Goal: Task Accomplishment & Management: Manage account settings

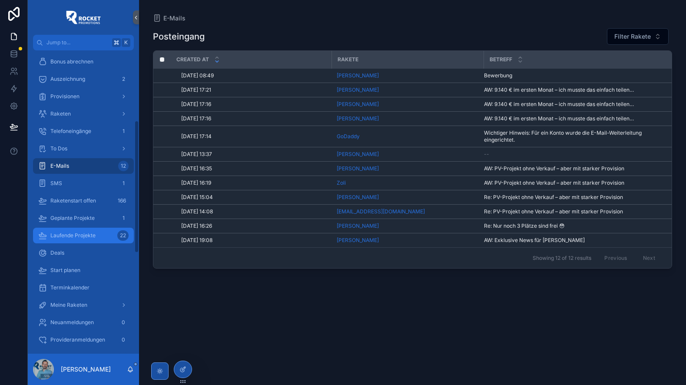
scroll to position [160, 0]
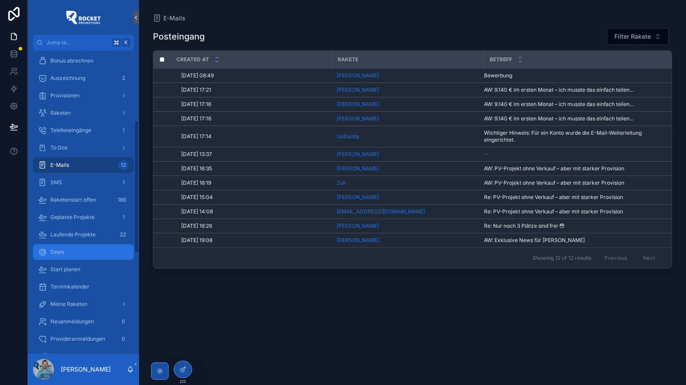
click at [66, 254] on div "Deals" at bounding box center [83, 252] width 90 height 14
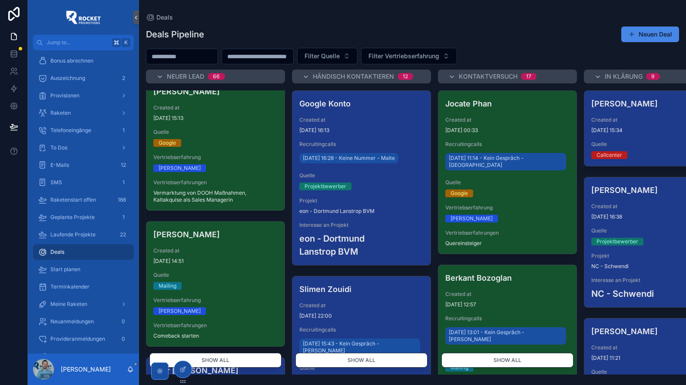
scroll to position [317, 0]
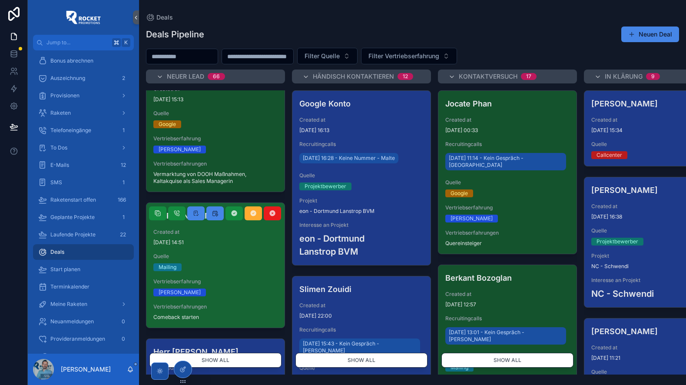
click at [202, 245] on span "[DATE] 14:51" at bounding box center [215, 242] width 124 height 7
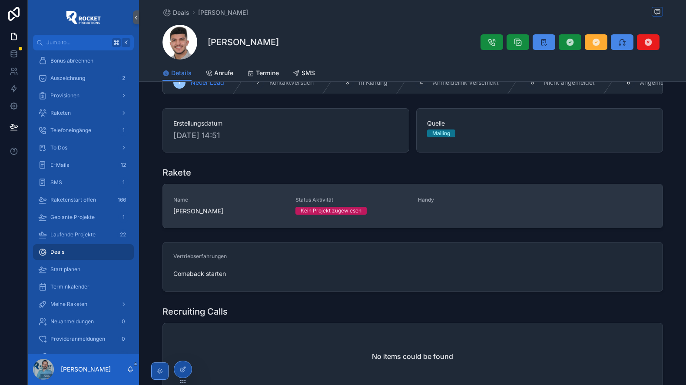
scroll to position [28, 0]
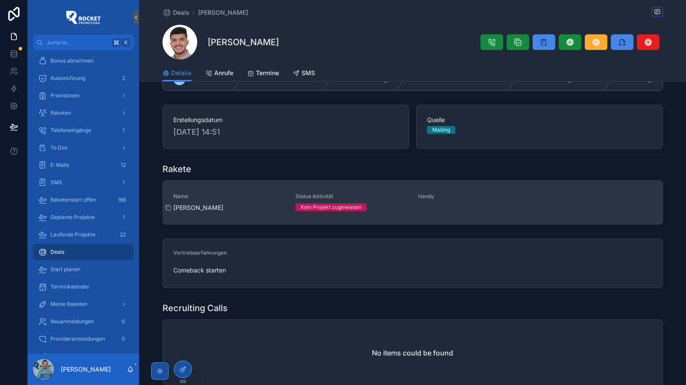
click at [254, 203] on span "[PERSON_NAME]" at bounding box center [229, 207] width 112 height 9
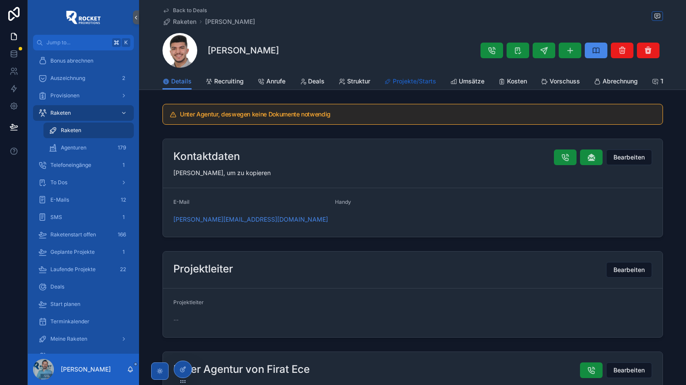
click at [410, 82] on span "Projekte/Starts" at bounding box center [414, 81] width 43 height 9
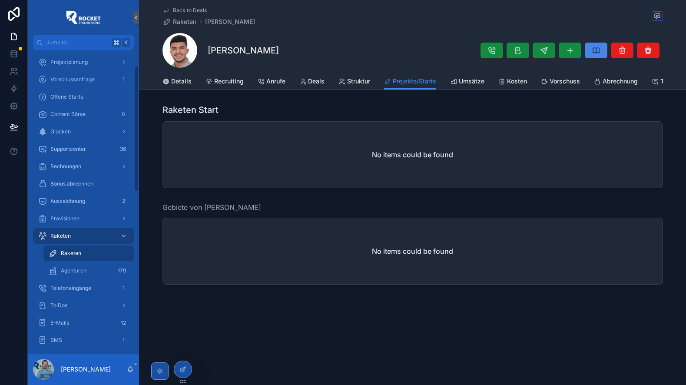
scroll to position [36, 0]
click at [74, 202] on span "Auszeichnung" at bounding box center [67, 201] width 35 height 7
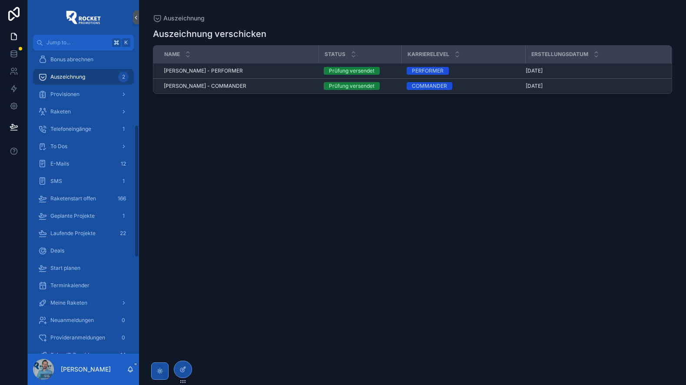
scroll to position [173, 0]
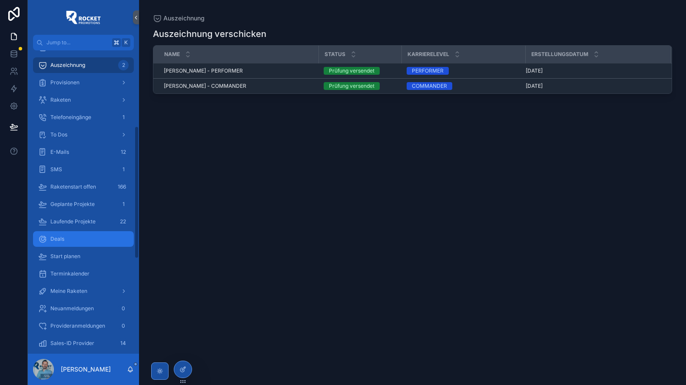
click at [81, 238] on div "Deals" at bounding box center [83, 239] width 90 height 14
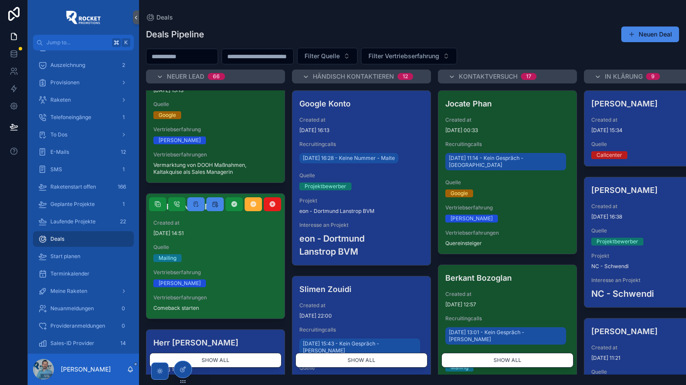
scroll to position [348, 0]
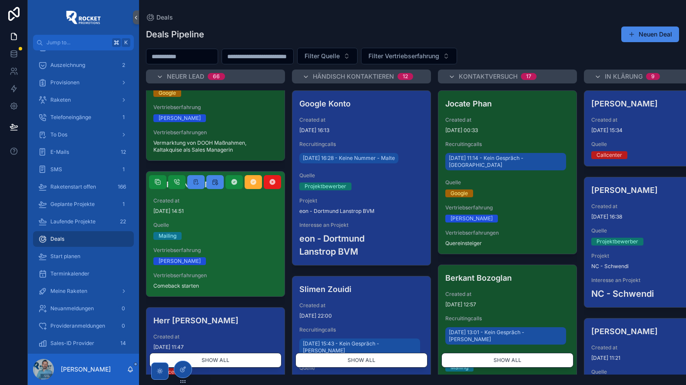
click at [219, 240] on div "[PERSON_NAME] Tag Created at [DATE] 14:51 Quelle Mailing Vertriebserfahrung Ja …" at bounding box center [215, 234] width 138 height 125
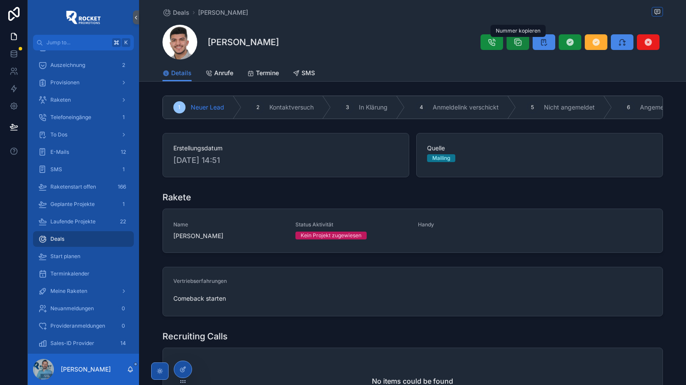
click at [513, 41] on icon "scrollable content" at bounding box center [517, 42] width 9 height 9
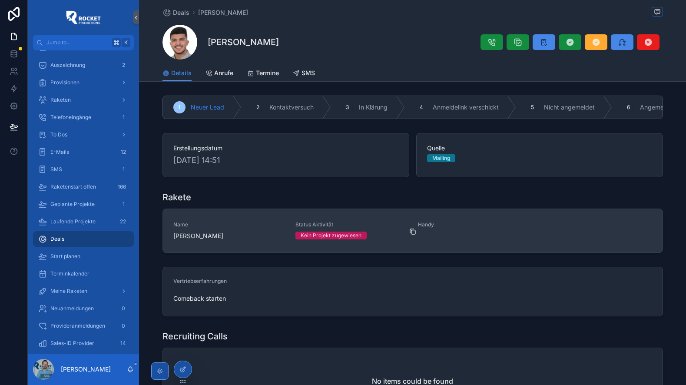
click at [413, 235] on icon "scrollable content" at bounding box center [412, 231] width 7 height 7
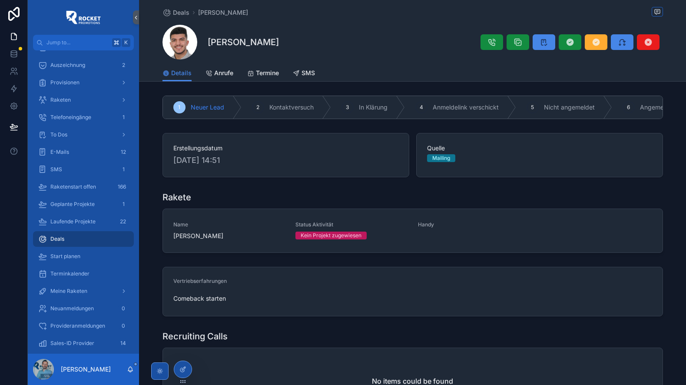
click at [243, 42] on h1 "[PERSON_NAME]" at bounding box center [243, 42] width 71 height 12
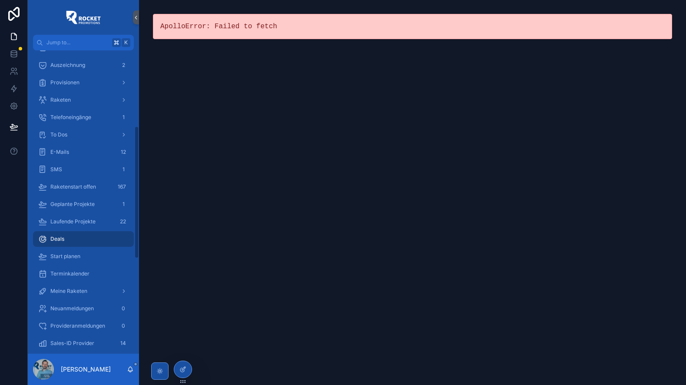
click at [84, 237] on div "Deals" at bounding box center [83, 239] width 90 height 14
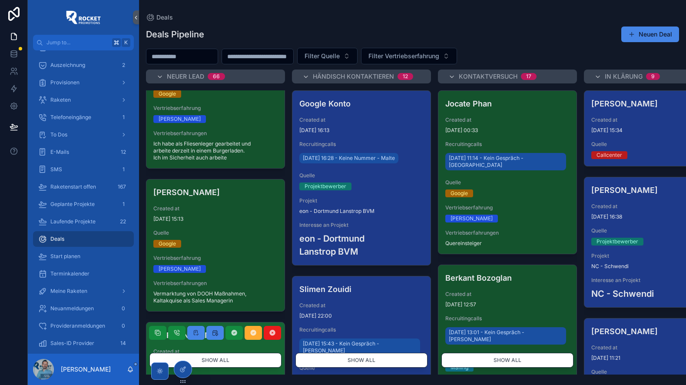
scroll to position [272, 0]
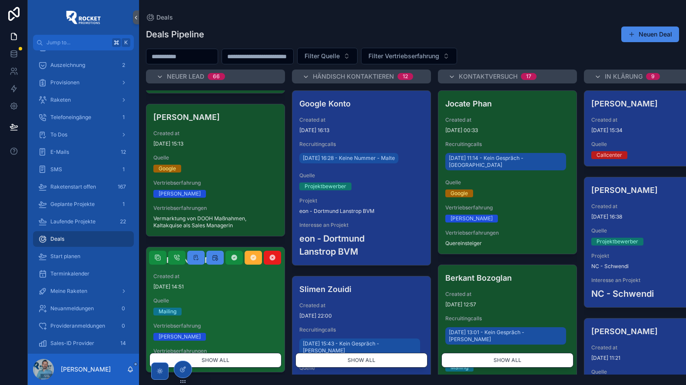
click at [227, 282] on div "Created at [DATE] 14:51" at bounding box center [215, 281] width 124 height 17
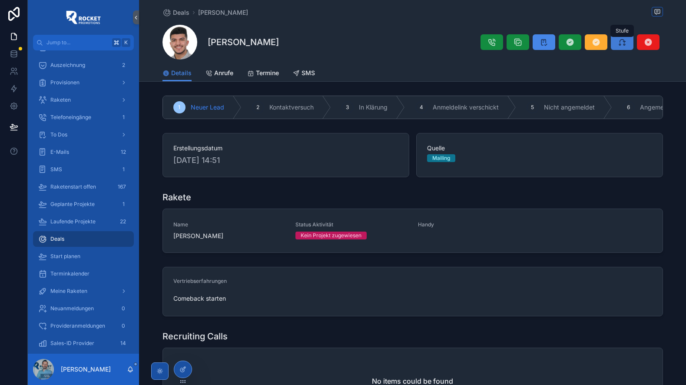
click at [622, 42] on icon "scrollable content" at bounding box center [622, 42] width 9 height 9
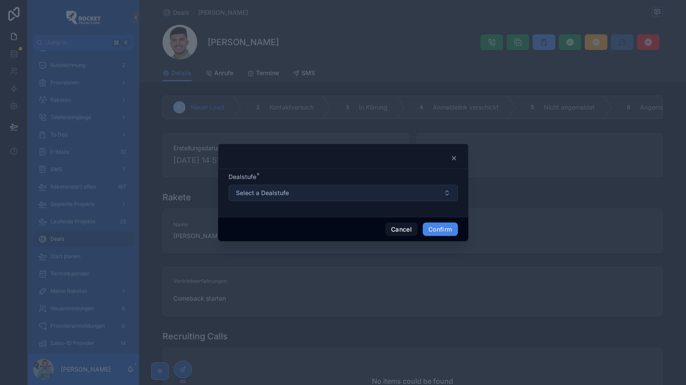
click at [308, 194] on button "Select a Dealstufe" at bounding box center [342, 193] width 229 height 17
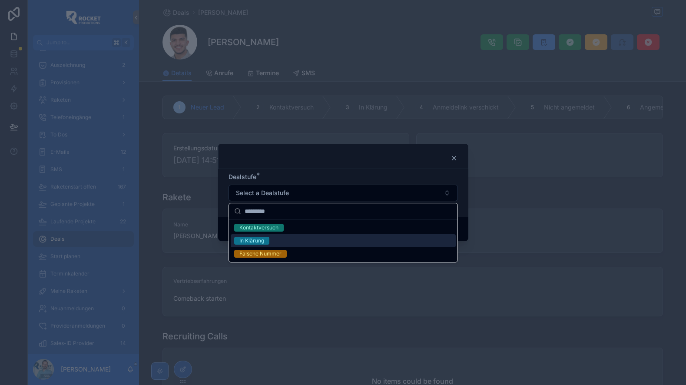
click at [281, 240] on div "In Klärung" at bounding box center [343, 240] width 225 height 13
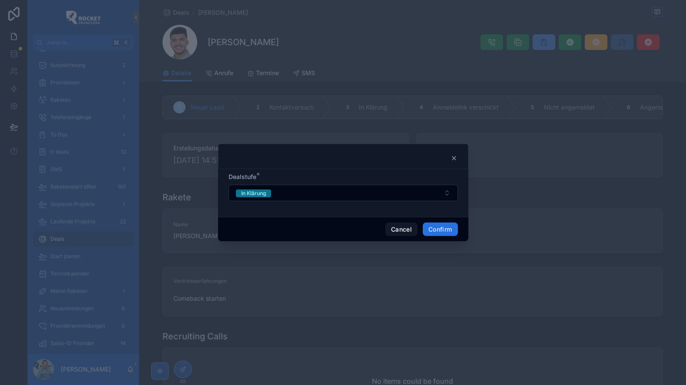
click at [444, 230] on button "Confirm" at bounding box center [440, 229] width 35 height 14
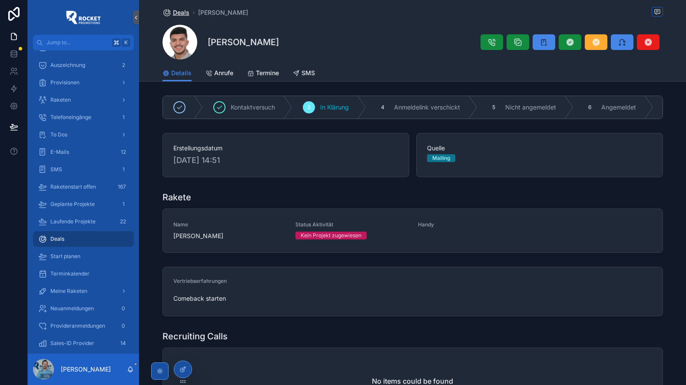
click at [181, 13] on span "Deals" at bounding box center [181, 12] width 17 height 9
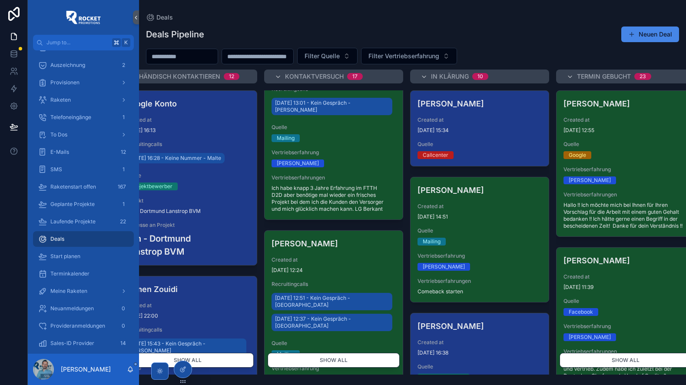
scroll to position [249, 0]
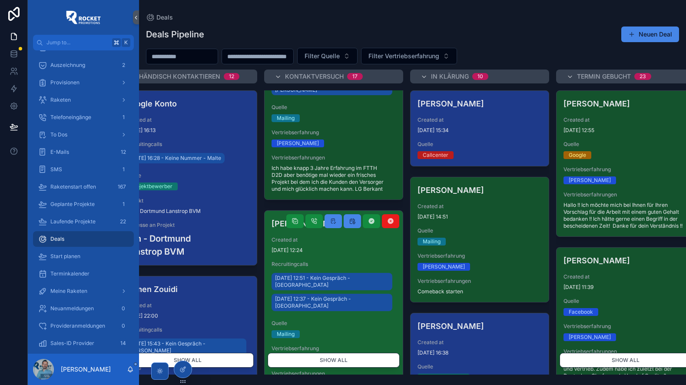
click at [351, 236] on div "Created at [DATE] 12:24" at bounding box center [333, 244] width 124 height 17
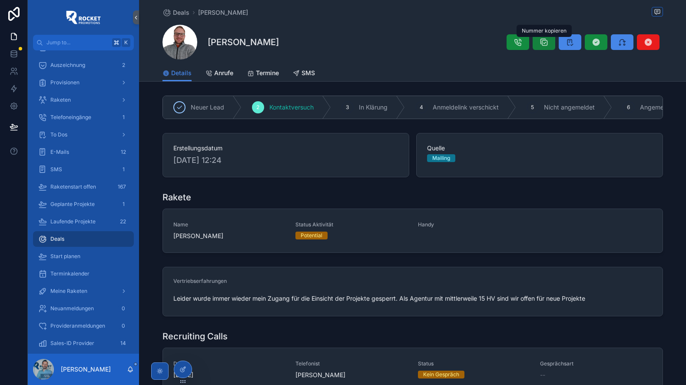
click at [544, 42] on icon "scrollable content" at bounding box center [543, 42] width 9 height 9
